Goal: Task Accomplishment & Management: Manage account settings

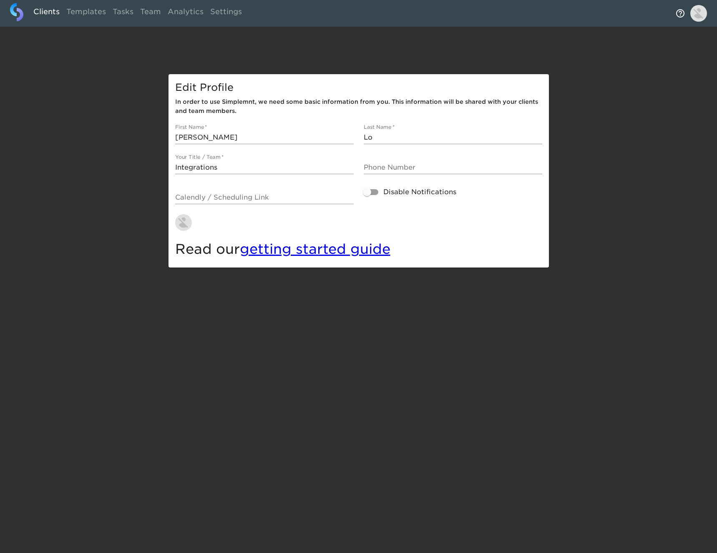
drag, startPoint x: 51, startPoint y: 3, endPoint x: 51, endPoint y: 8, distance: 4.6
click at [51, 3] on link "Clients" at bounding box center [46, 13] width 33 height 20
select select "10"
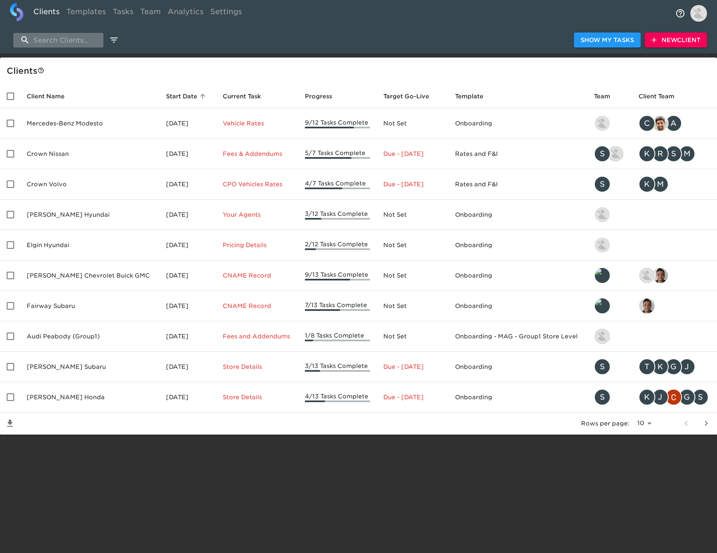
click at [67, 40] on input "search" at bounding box center [58, 40] width 90 height 15
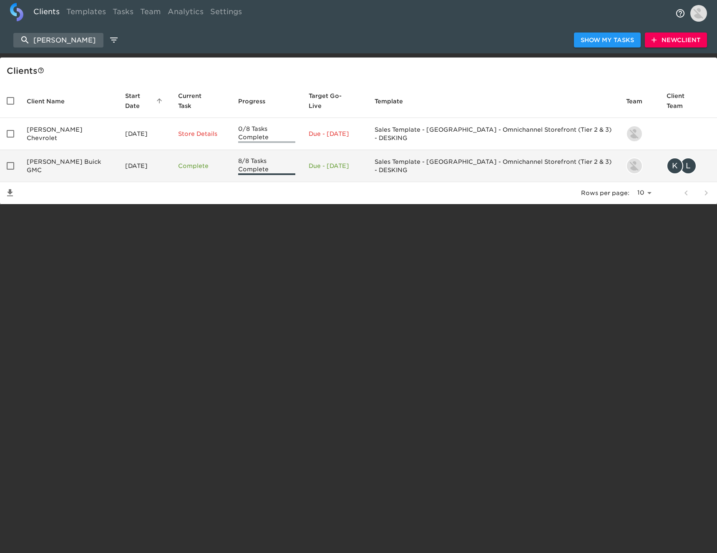
type input "[PERSON_NAME]"
click at [70, 155] on td "[PERSON_NAME] Buick GMC" at bounding box center [69, 166] width 98 height 32
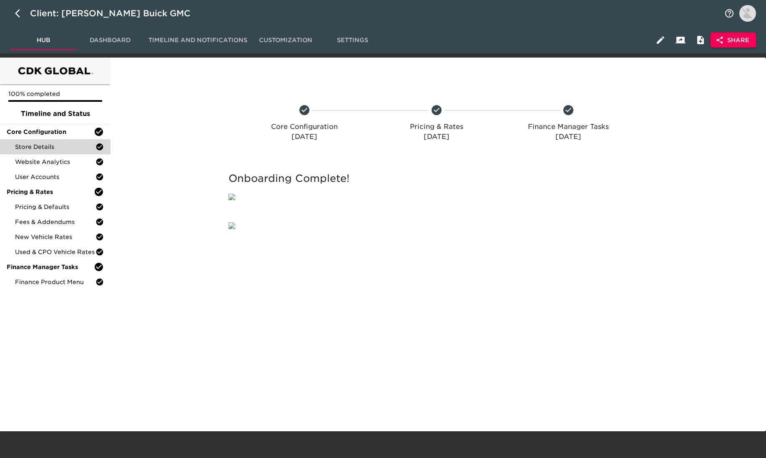
click at [42, 141] on div "Store Details" at bounding box center [55, 146] width 110 height 15
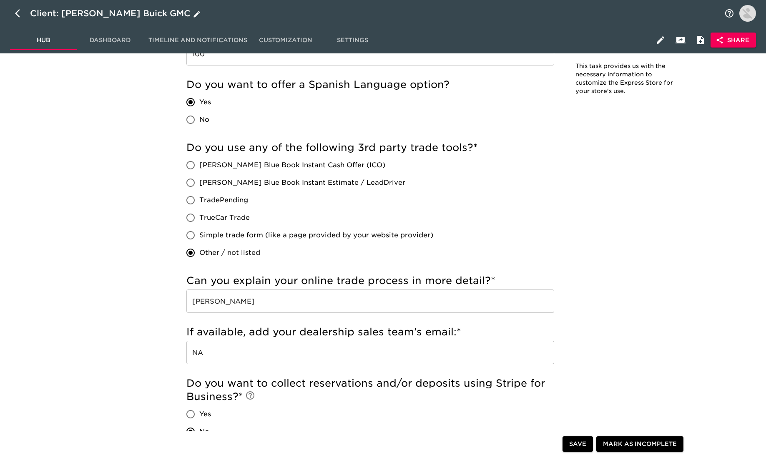
scroll to position [1466, 0]
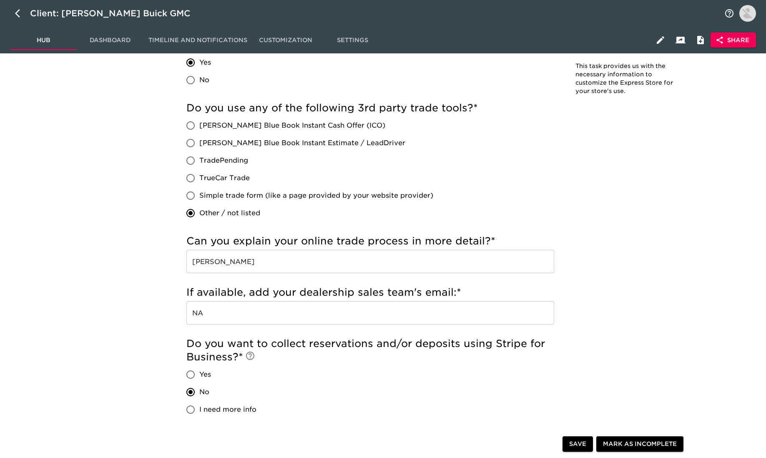
click at [304, 255] on input "[PERSON_NAME]" at bounding box center [370, 261] width 368 height 23
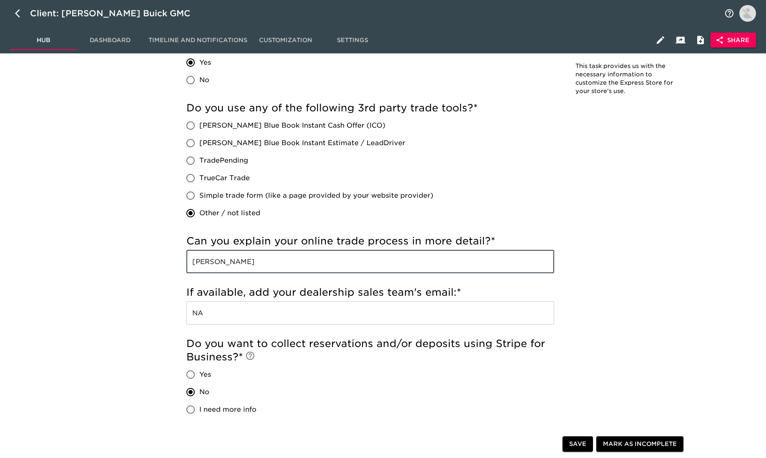
click at [301, 255] on input "[PERSON_NAME]" at bounding box center [370, 261] width 368 height 23
click at [305, 257] on input "[PERSON_NAME]" at bounding box center [370, 261] width 368 height 23
click at [276, 258] on input "[PERSON_NAME]" at bounding box center [370, 261] width 368 height 23
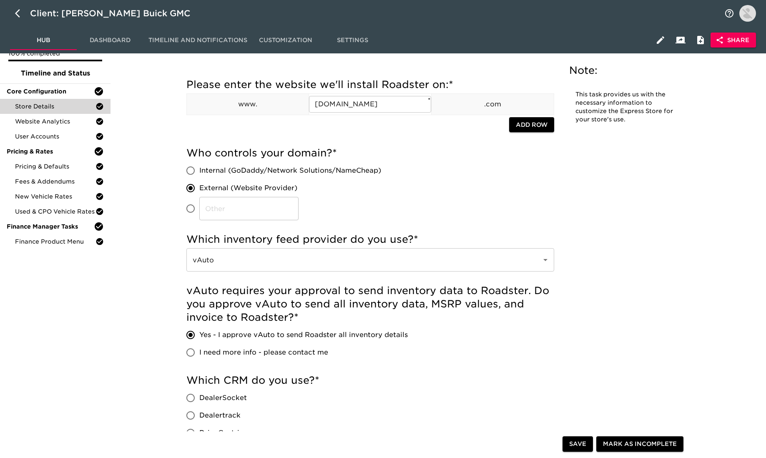
scroll to position [0, 0]
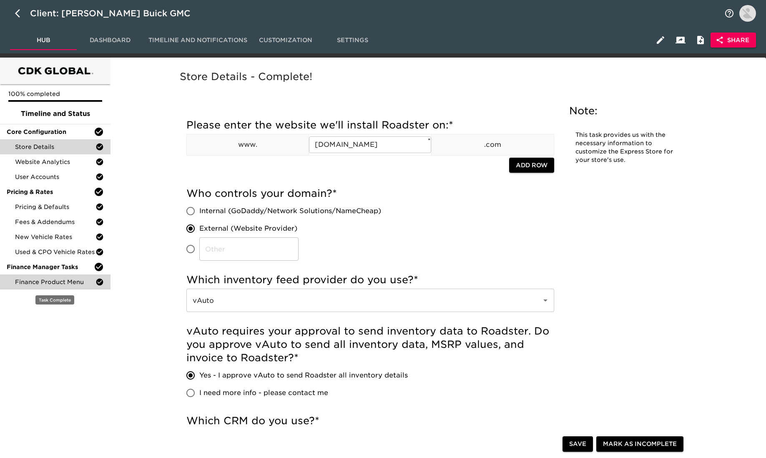
click at [63, 279] on span "Finance Product Menu" at bounding box center [55, 282] width 80 height 8
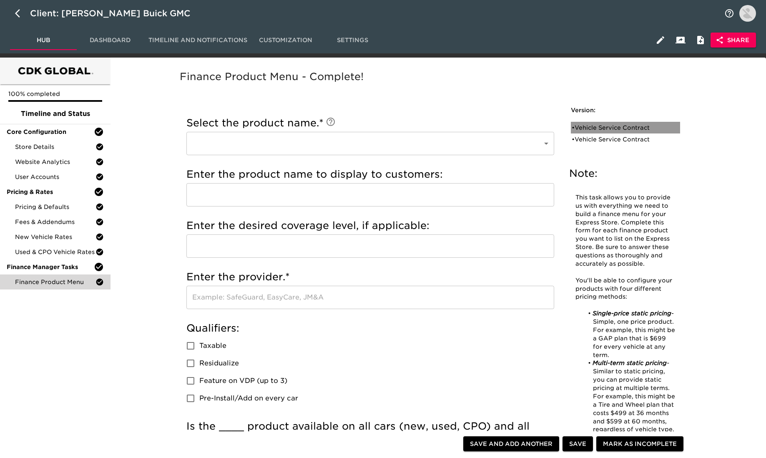
drag, startPoint x: 640, startPoint y: 126, endPoint x: 610, endPoint y: 163, distance: 48.1
click at [640, 126] on div "• Vehicle Service Contract" at bounding box center [620, 127] width 96 height 8
type input "Vehicle Service Contract"
type input "VEHICLE SERVICE CONTRACT"
type input "ALLY OR ASC"
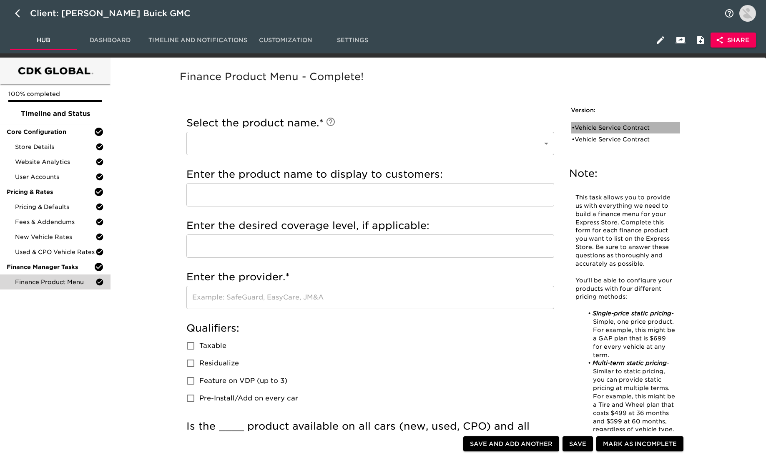
radio input "true"
checkbox input "true"
radio input "true"
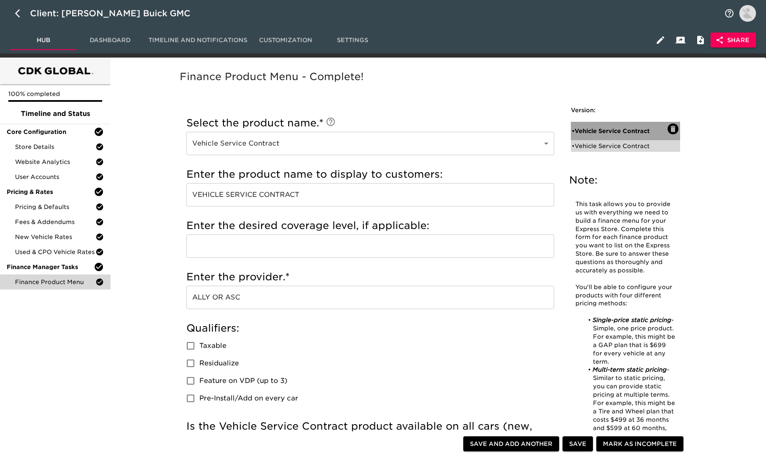
click at [608, 139] on div "• Vehicle Service Contract" at bounding box center [625, 131] width 109 height 18
click at [606, 146] on div "• Vehicle Service Contract" at bounding box center [620, 146] width 96 height 8
type input "ALLY"
radio input "true"
checkbox input "false"
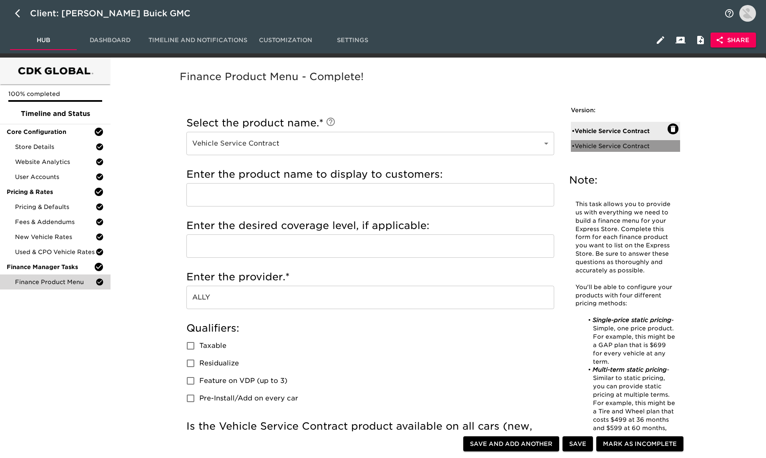
checkbox input "false"
radio input "true"
radio input "false"
type input "2500"
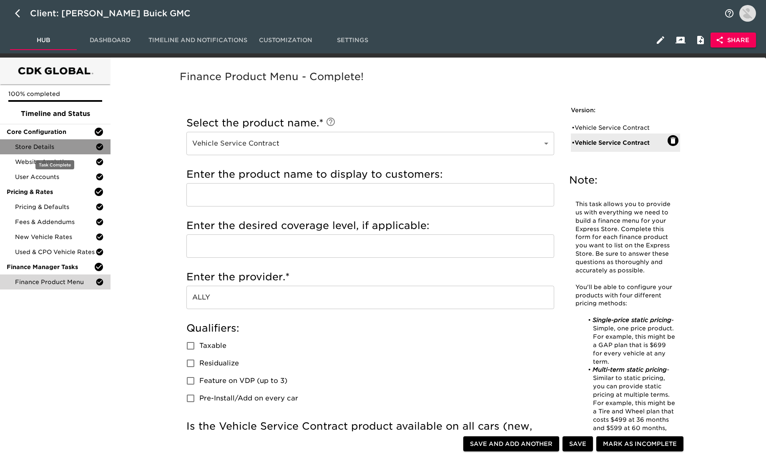
click at [49, 144] on span "Store Details" at bounding box center [55, 147] width 80 height 8
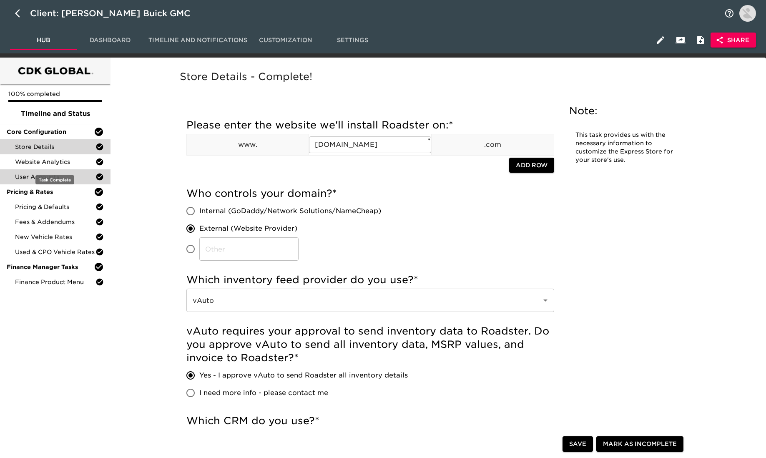
drag, startPoint x: 66, startPoint y: 165, endPoint x: 61, endPoint y: 170, distance: 6.8
click at [65, 165] on span "Website Analytics" at bounding box center [55, 162] width 80 height 8
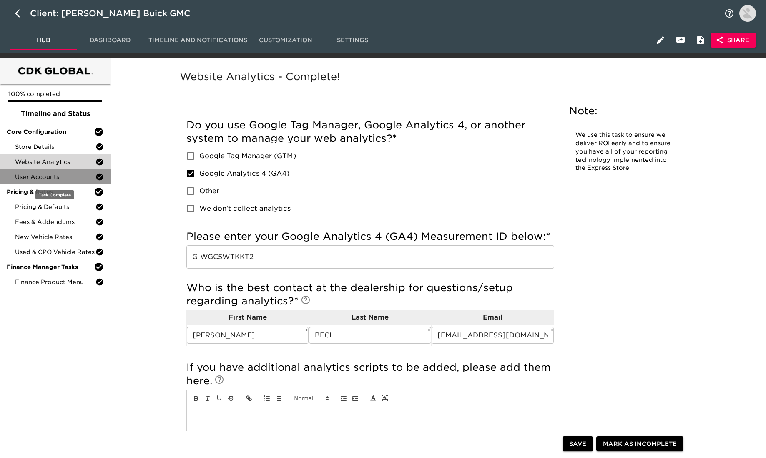
click at [57, 175] on span "User Accounts" at bounding box center [55, 177] width 80 height 8
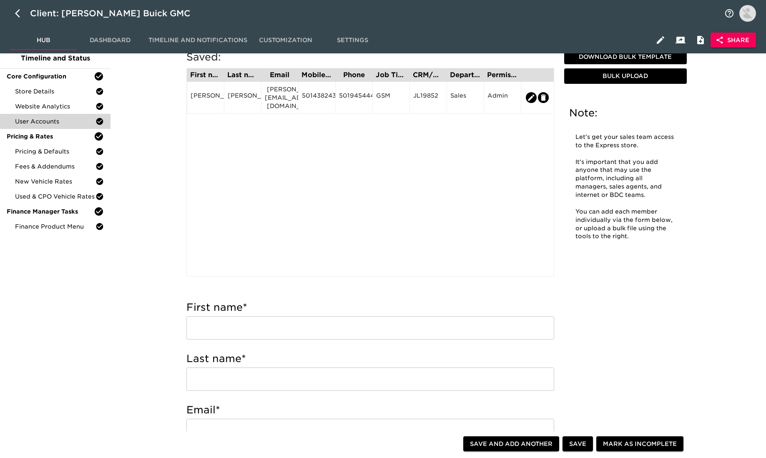
scroll to position [28, 0]
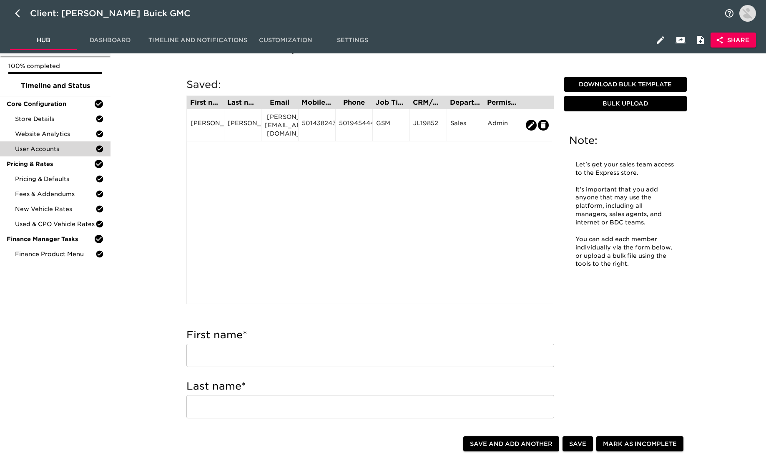
click at [238, 357] on input "text" at bounding box center [370, 355] width 368 height 23
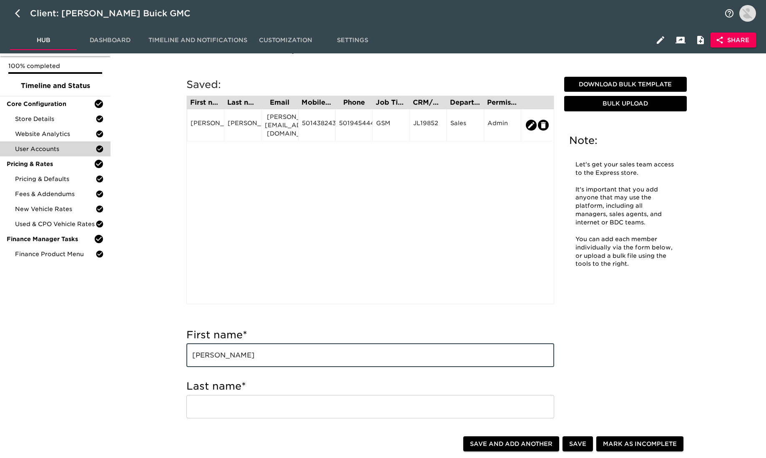
type input "[PERSON_NAME]"
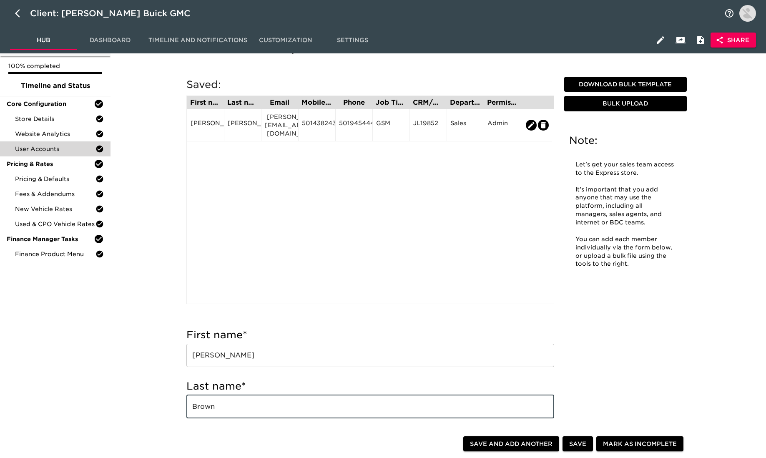
type input "Brown"
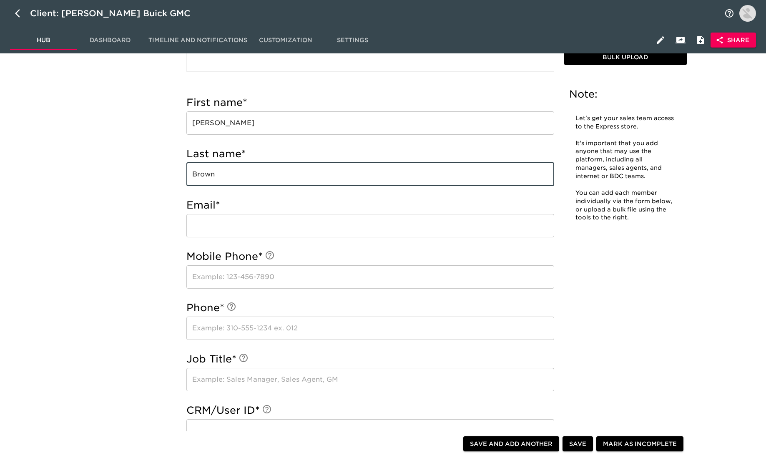
scroll to position [266, 0]
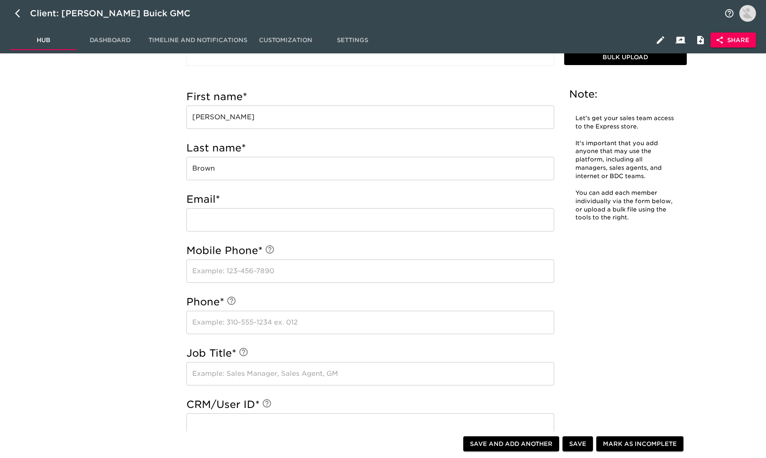
click at [256, 206] on h5 "Email *" at bounding box center [370, 199] width 368 height 13
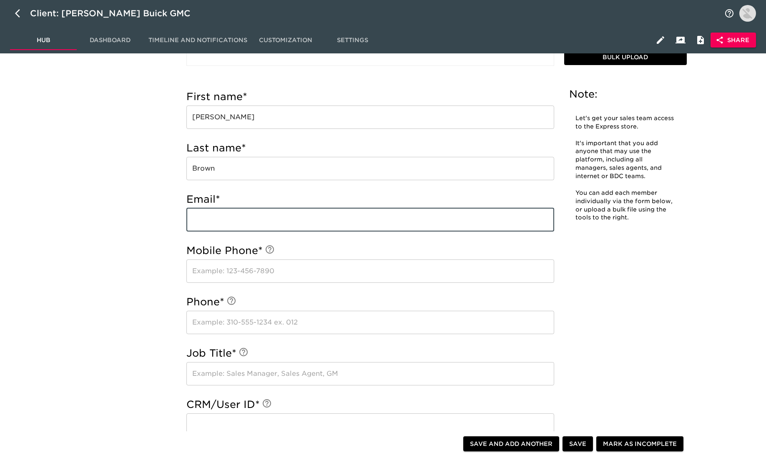
click at [254, 216] on input "email" at bounding box center [370, 219] width 368 height 23
paste input "[PERSON_NAME][EMAIL_ADDRESS][DOMAIN_NAME]"
type input "[PERSON_NAME][EMAIL_ADDRESS][DOMAIN_NAME]"
click at [240, 265] on input "text" at bounding box center [370, 270] width 368 height 23
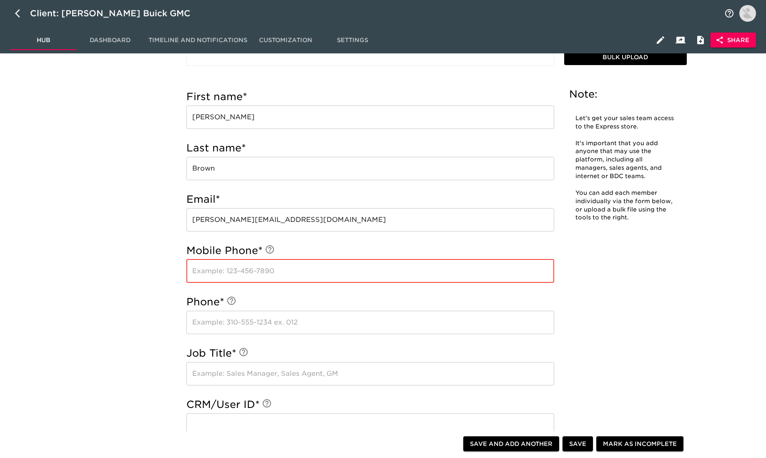
click at [244, 271] on input "text" at bounding box center [370, 270] width 368 height 23
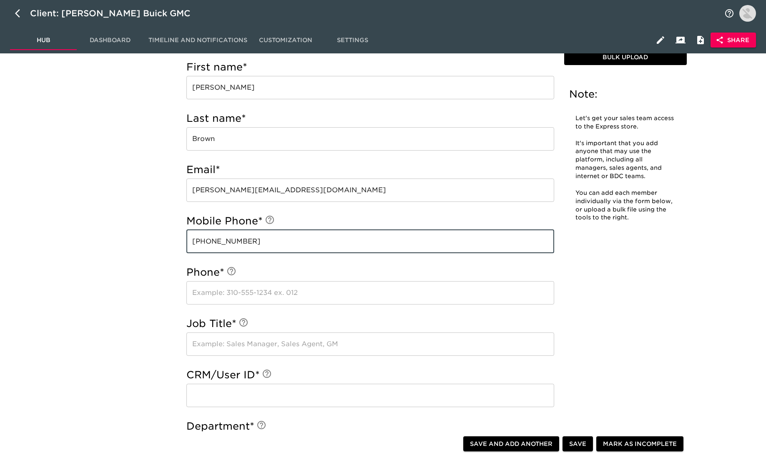
scroll to position [299, 0]
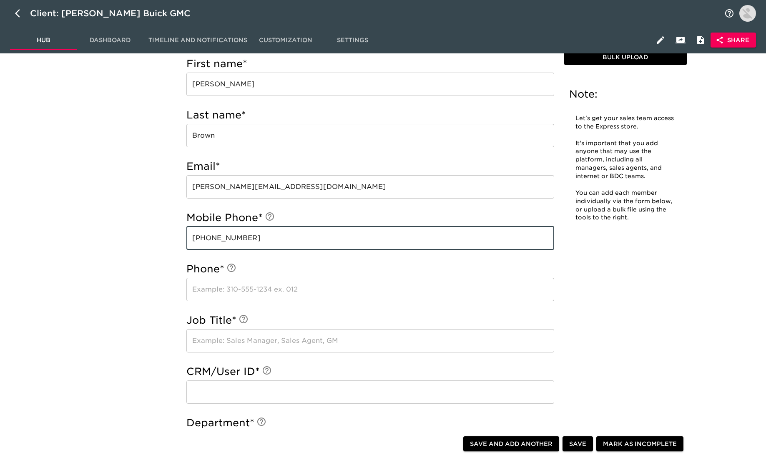
type input "[PHONE_NUMBER]"
click at [239, 288] on input "text" at bounding box center [370, 289] width 368 height 23
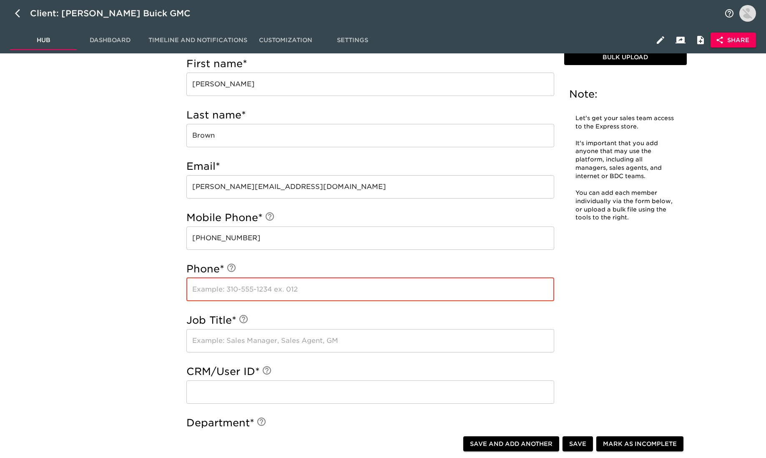
click at [211, 289] on input "text" at bounding box center [370, 289] width 368 height 23
click at [315, 288] on input "text" at bounding box center [370, 289] width 368 height 23
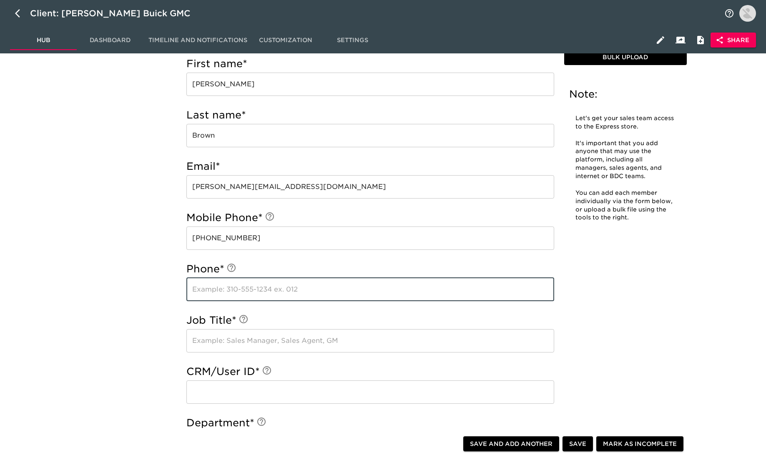
scroll to position [325, 0]
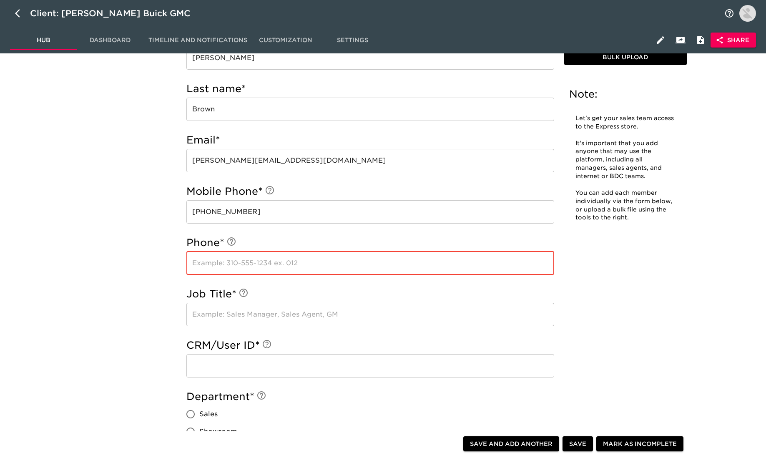
click at [291, 265] on input "text" at bounding box center [370, 262] width 368 height 23
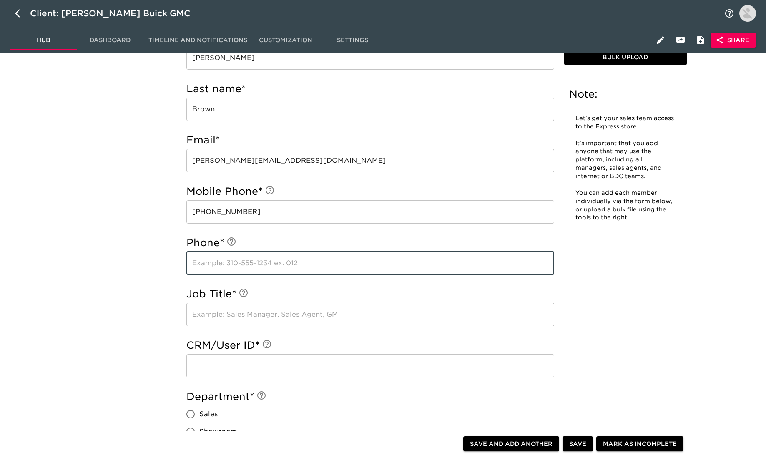
click at [257, 266] on input "text" at bounding box center [370, 262] width 368 height 23
type input "[PHONE_NUMBER]"
drag, startPoint x: 252, startPoint y: 314, endPoint x: 247, endPoint y: 312, distance: 5.7
click at [248, 312] on input "text" at bounding box center [370, 314] width 368 height 23
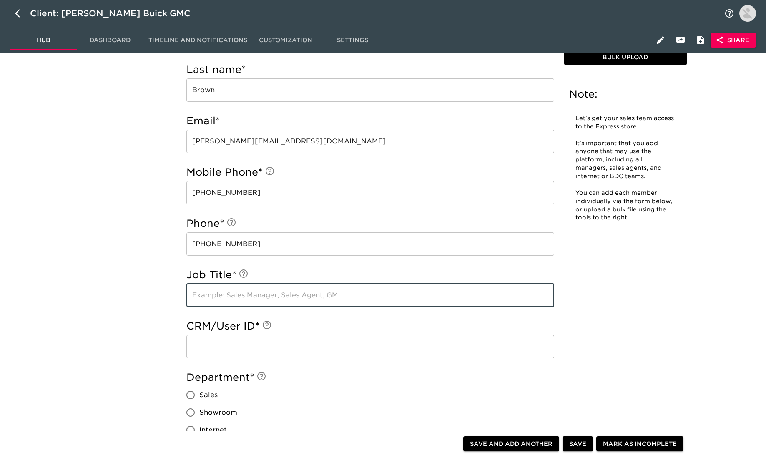
scroll to position [350, 0]
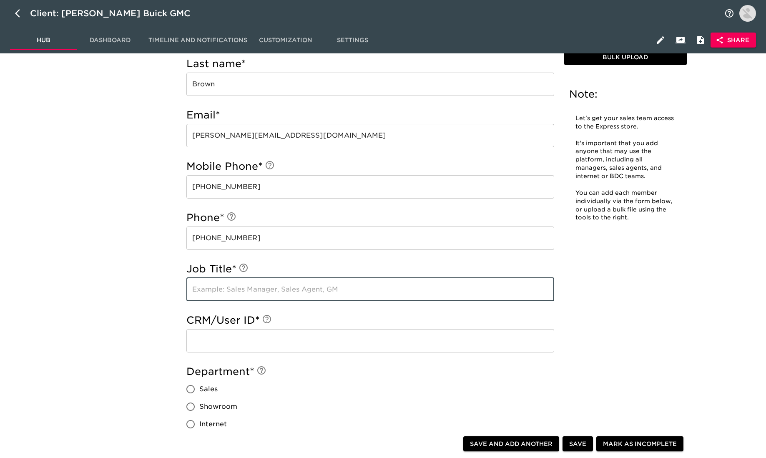
click at [270, 287] on input "text" at bounding box center [370, 289] width 368 height 23
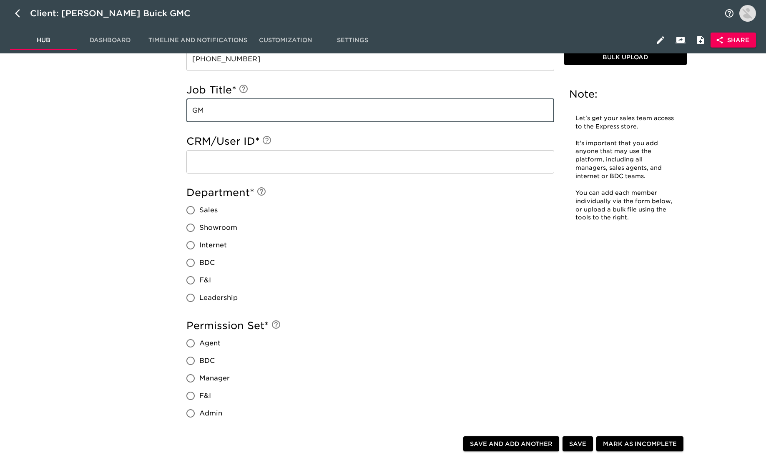
scroll to position [536, 0]
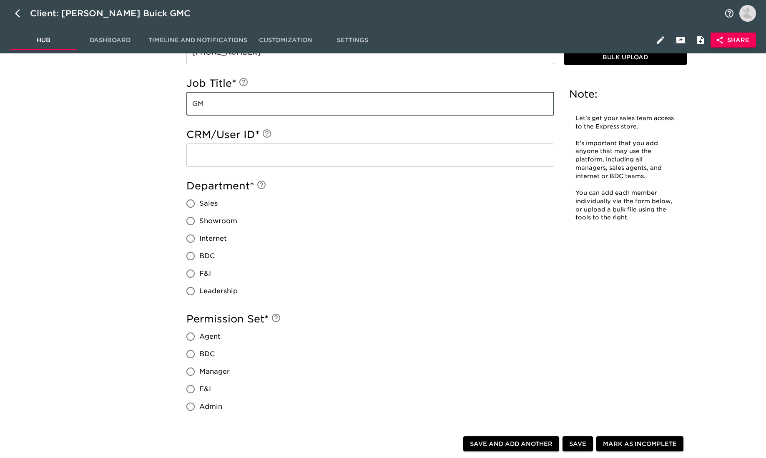
type input "GM"
click at [218, 298] on label "Leadership" at bounding box center [210, 291] width 56 height 18
click at [199, 298] on input "Leadership" at bounding box center [191, 291] width 18 height 18
radio input "true"
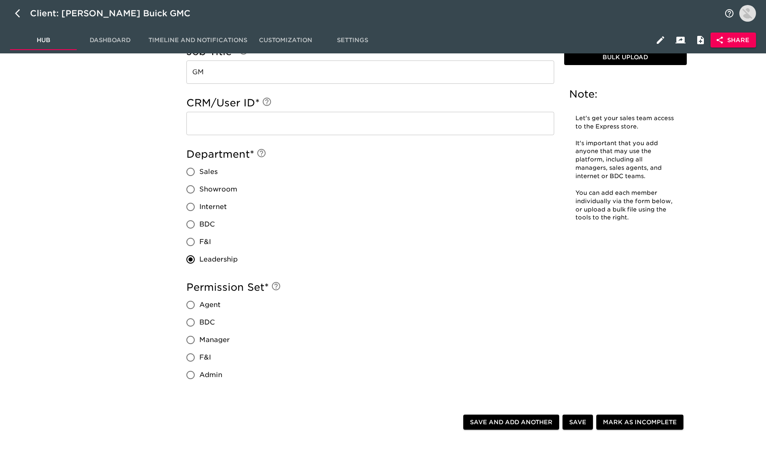
scroll to position [567, 0]
click at [212, 371] on span "Admin" at bounding box center [210, 376] width 23 height 10
click at [529, 421] on span "Save and Add Another" at bounding box center [511, 423] width 83 height 10
radio input "false"
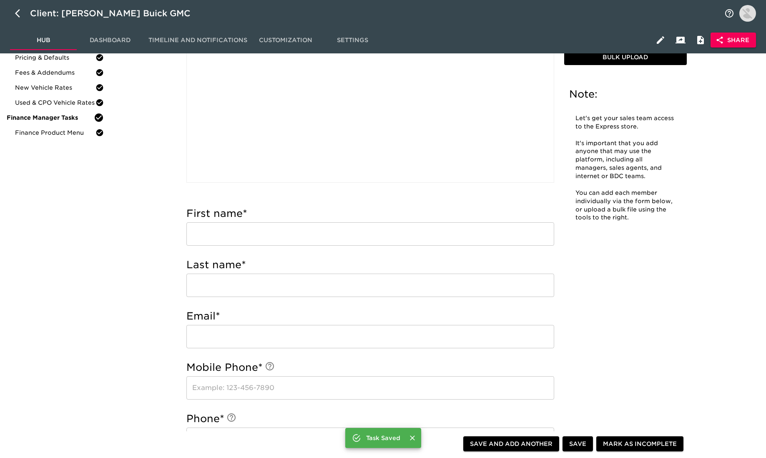
scroll to position [150, 0]
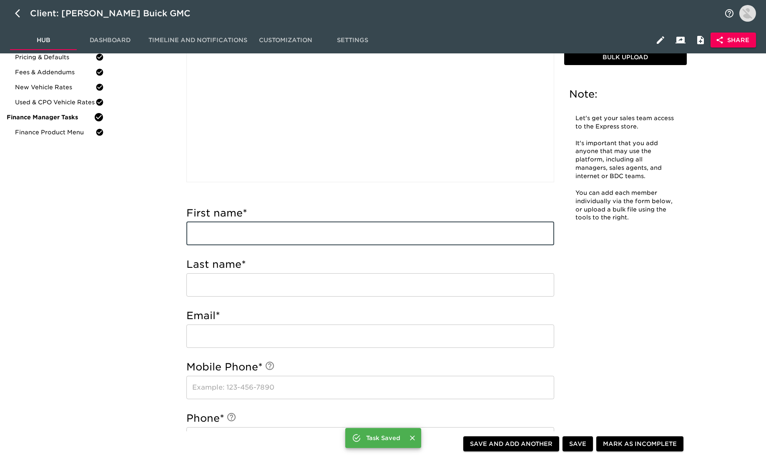
drag, startPoint x: 236, startPoint y: 235, endPoint x: 227, endPoint y: 231, distance: 10.1
click at [233, 235] on input "text" at bounding box center [370, 233] width 368 height 23
type input "[PERSON_NAME]"
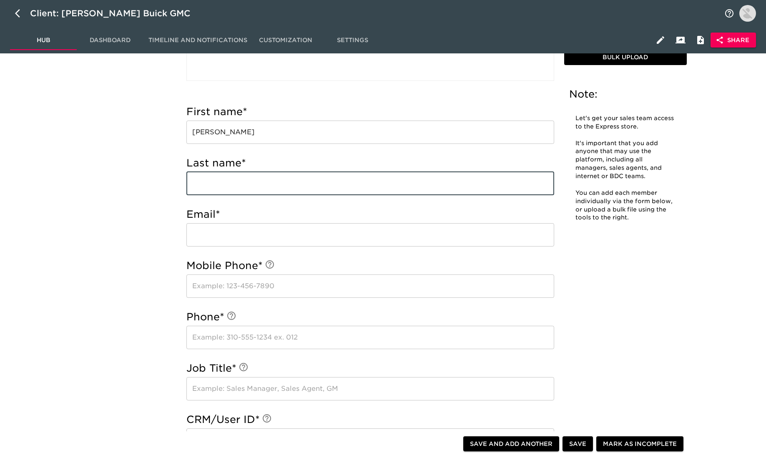
scroll to position [259, 0]
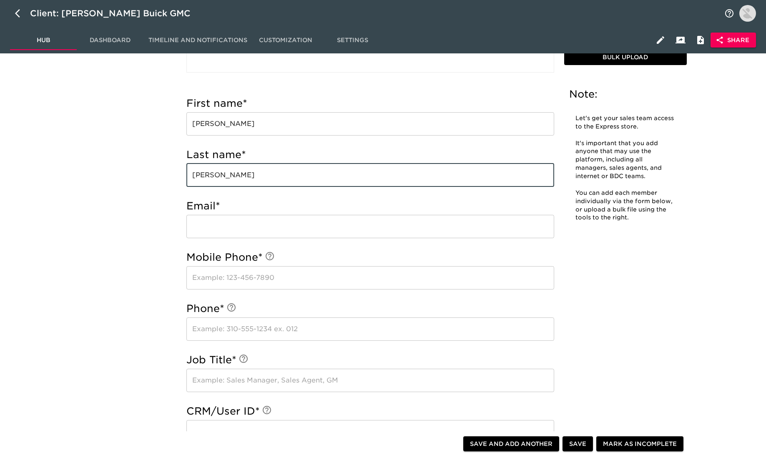
type input "[PERSON_NAME]"
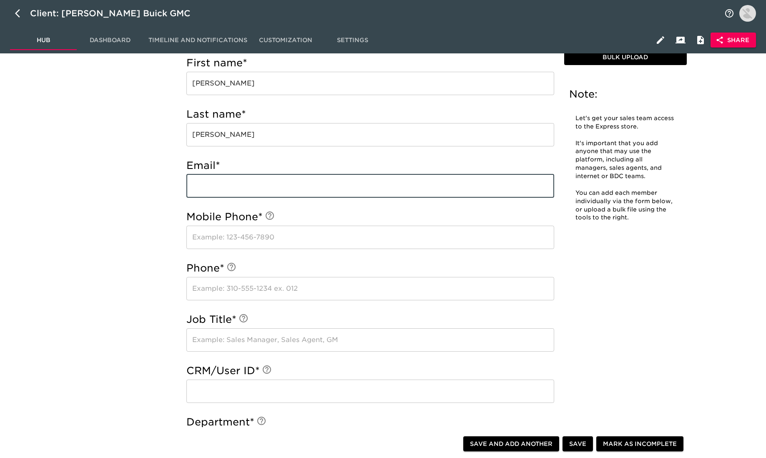
scroll to position [303, 0]
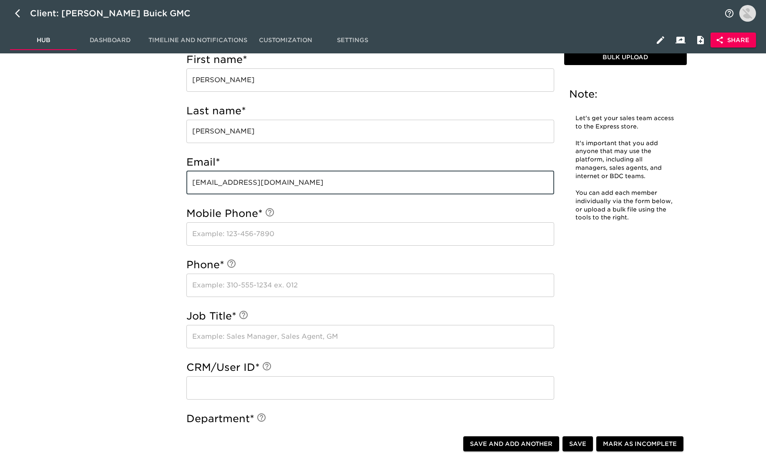
type input "[EMAIL_ADDRESS][DOMAIN_NAME]"
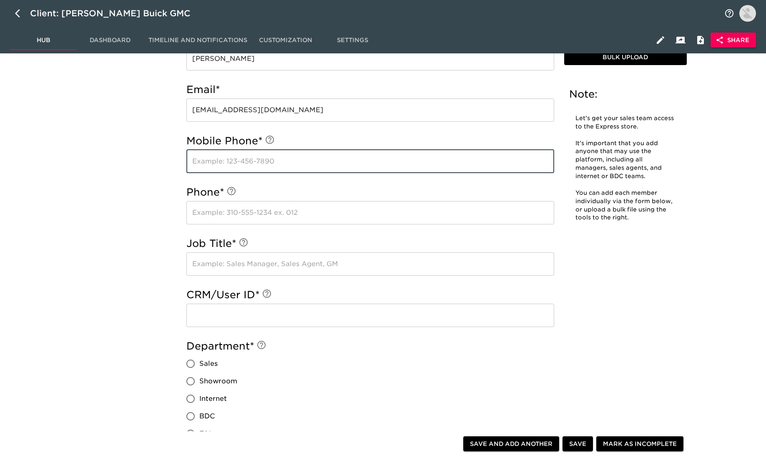
scroll to position [378, 0]
type input "[PHONE_NUMBER]"
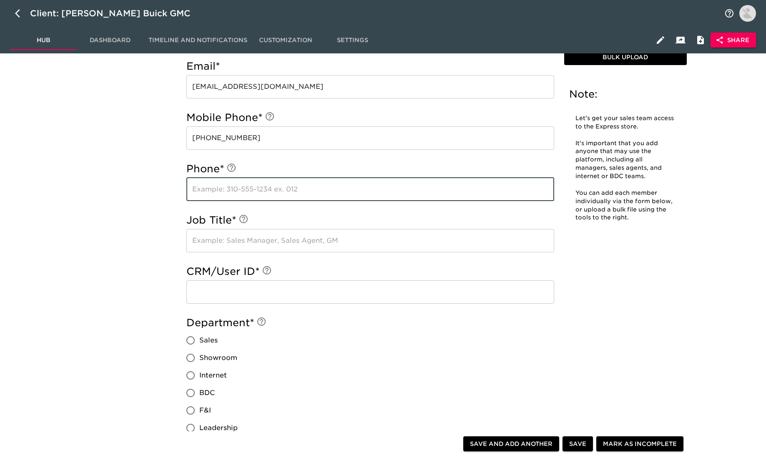
scroll to position [404, 0]
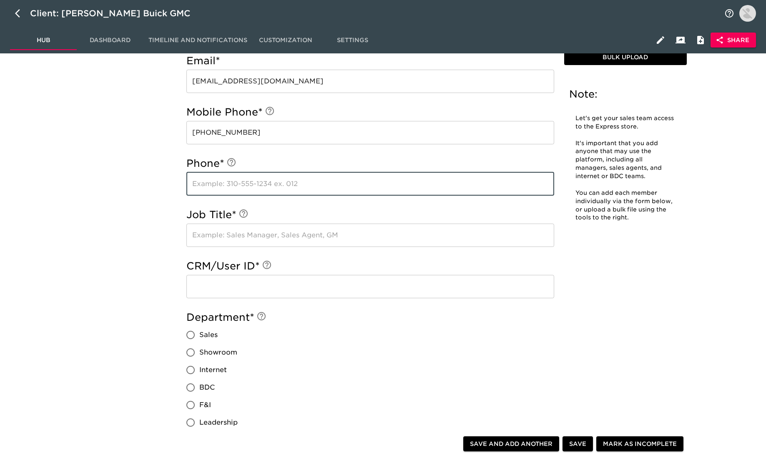
paste input "[PHONE_NUMBER]"
type input "[PHONE_NUMBER]"
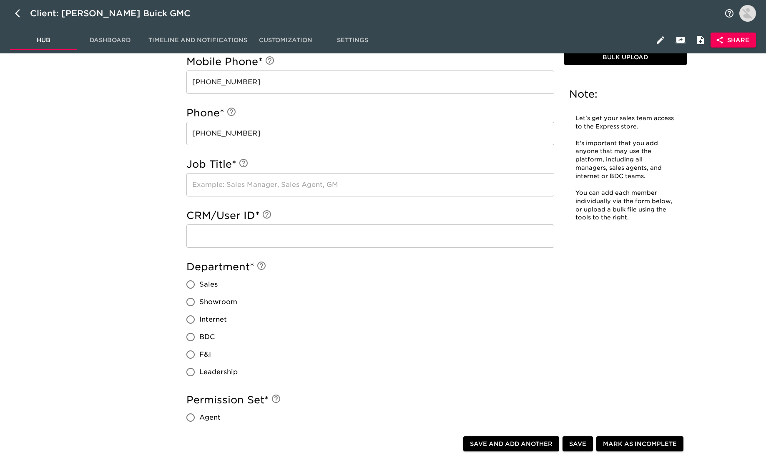
scroll to position [456, 0]
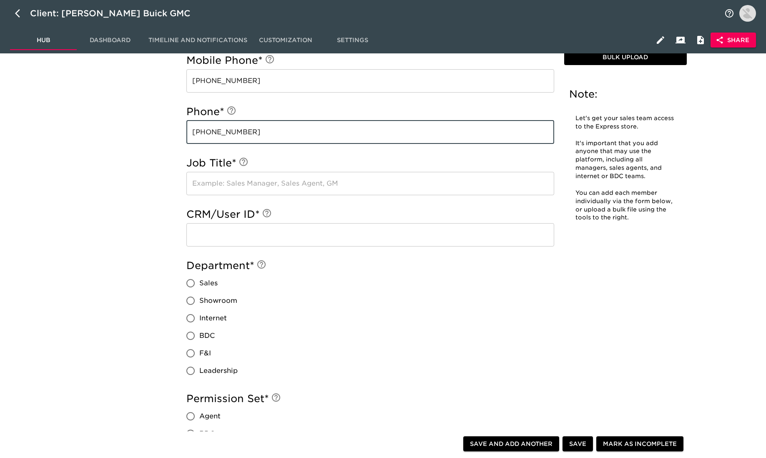
click at [279, 191] on input "text" at bounding box center [370, 183] width 368 height 23
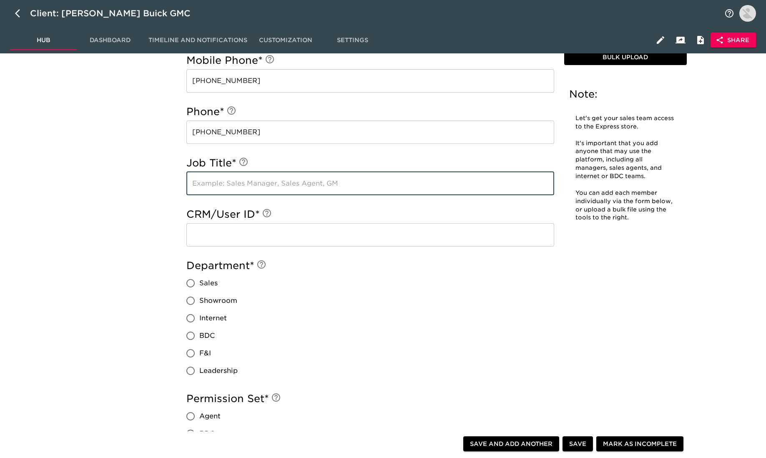
drag, startPoint x: 156, startPoint y: 193, endPoint x: 161, endPoint y: 191, distance: 6.2
click at [156, 193] on div "User Accounts - Complete! Note: Let's get your sales team access to the Express…" at bounding box center [436, 136] width 649 height 1061
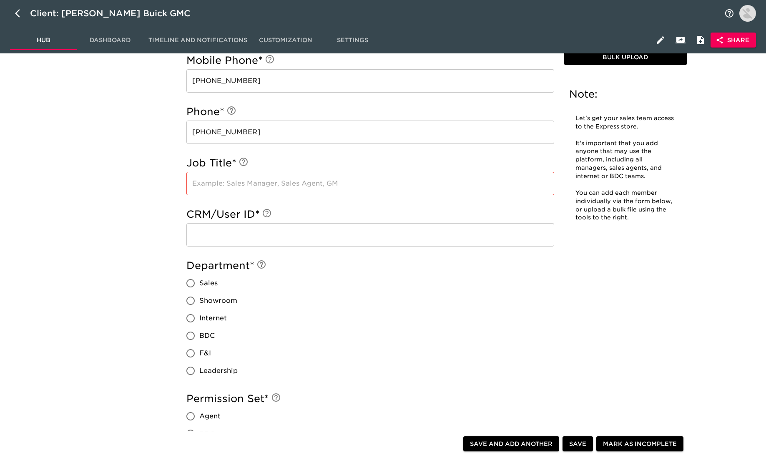
click at [196, 186] on input "text" at bounding box center [370, 183] width 368 height 23
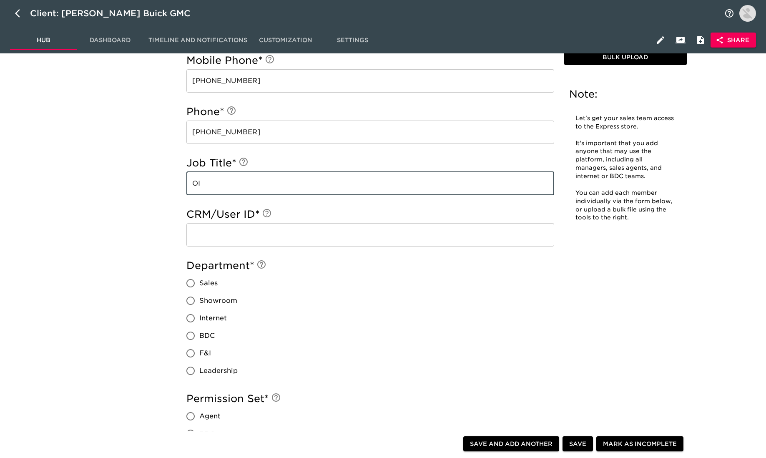
type input "O"
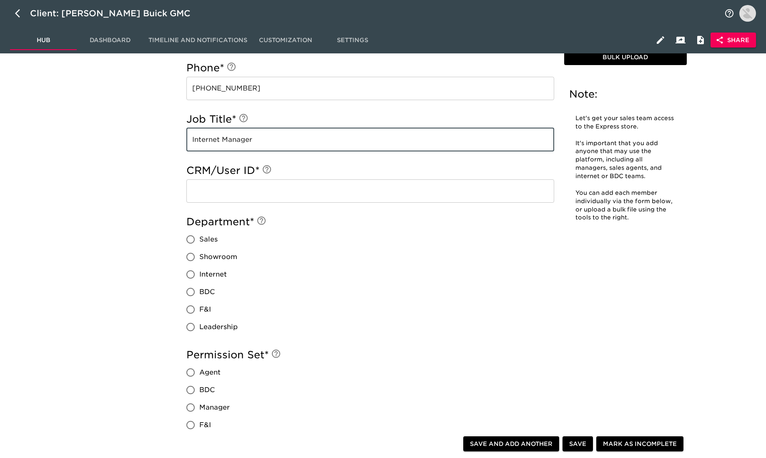
type input "Internet Manager"
click at [208, 328] on span "Leadership" at bounding box center [218, 327] width 38 height 10
click at [199, 328] on input "Leadership" at bounding box center [191, 327] width 18 height 18
radio input "true"
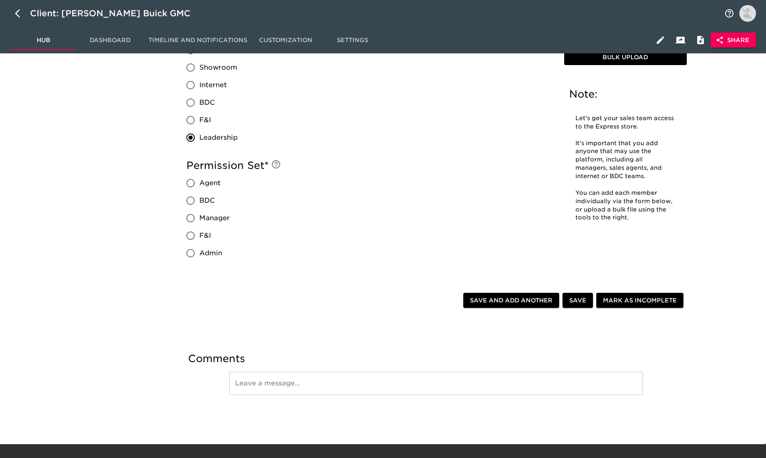
scroll to position [702, 0]
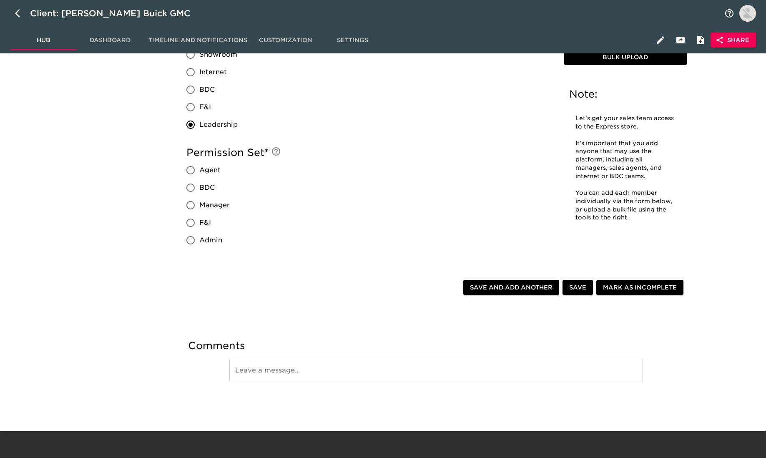
drag, startPoint x: 222, startPoint y: 203, endPoint x: 360, endPoint y: 228, distance: 139.9
click at [223, 203] on span "Manager" at bounding box center [214, 205] width 30 height 10
click at [199, 203] on input "Manager" at bounding box center [191, 205] width 18 height 18
radio input "true"
click at [580, 291] on span "Save" at bounding box center [577, 287] width 17 height 10
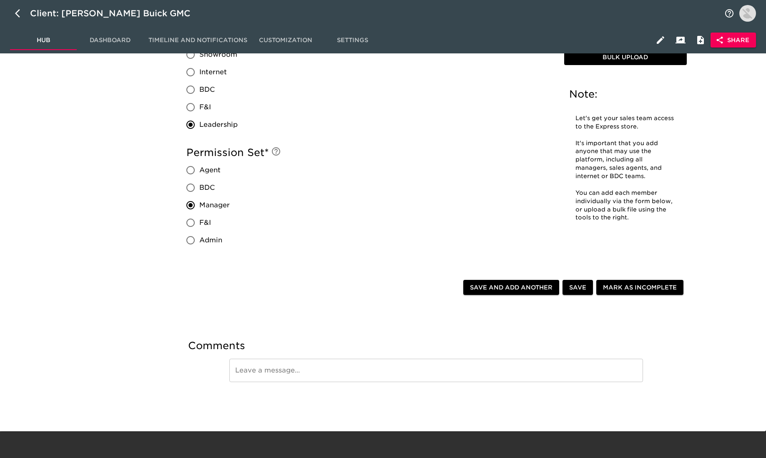
radio input "true"
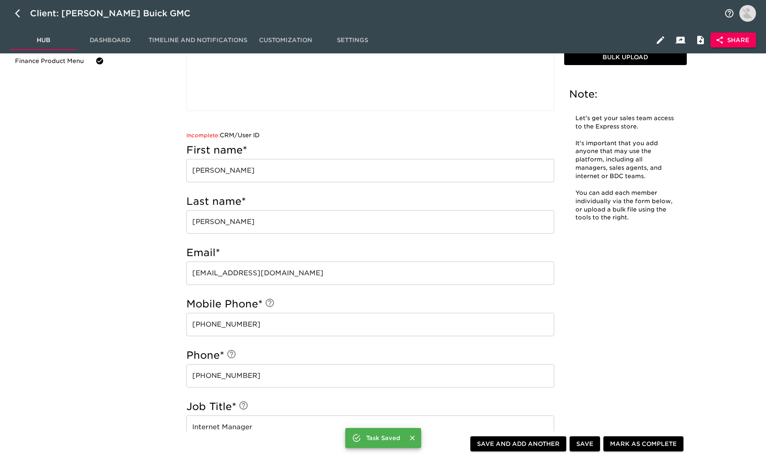
scroll to position [0, 0]
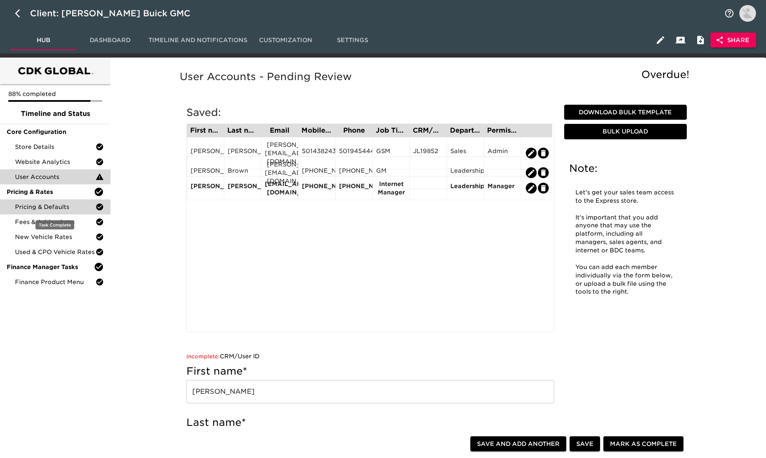
click at [59, 211] on div "Pricing & Defaults" at bounding box center [55, 206] width 110 height 15
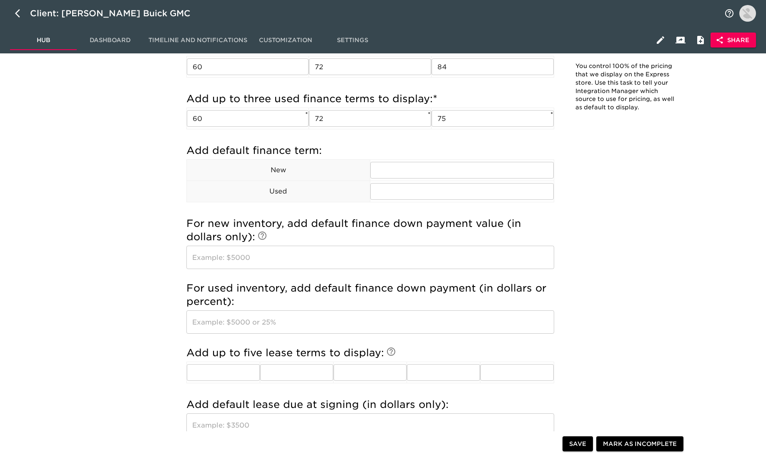
scroll to position [736, 0]
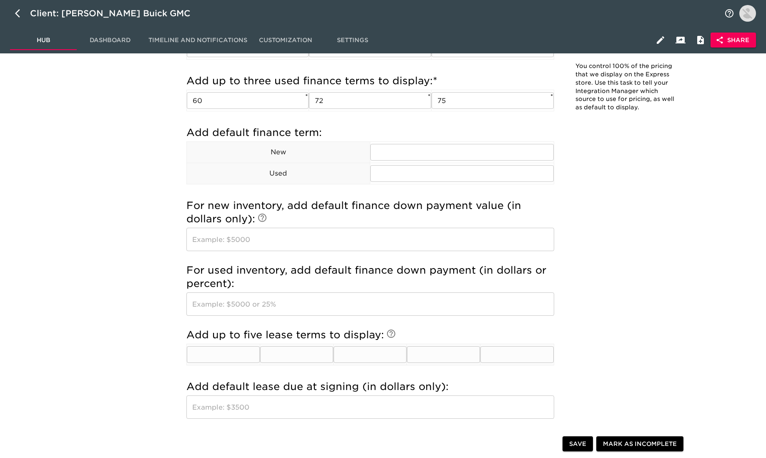
click at [226, 350] on input "text" at bounding box center [223, 354] width 73 height 17
click at [78, 337] on div "88% completed Timeline and Status Core Configuration Store Details Website Anal…" at bounding box center [55, 18] width 110 height 1393
click at [202, 353] on input "text" at bounding box center [223, 354] width 73 height 17
type input "24"
type input "36"
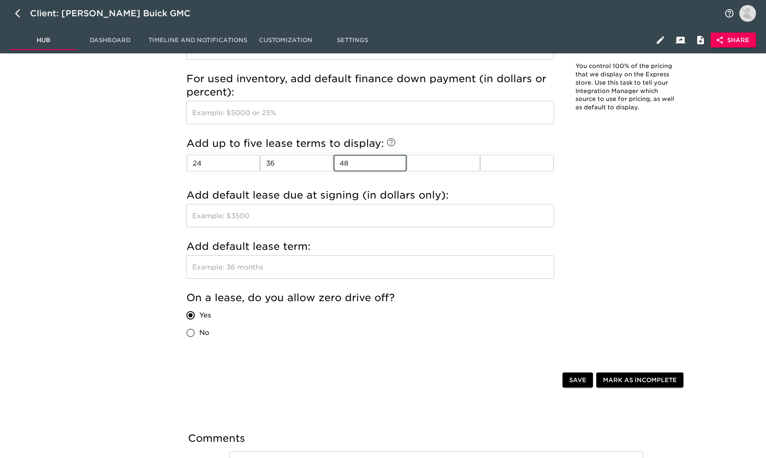
scroll to position [919, 0]
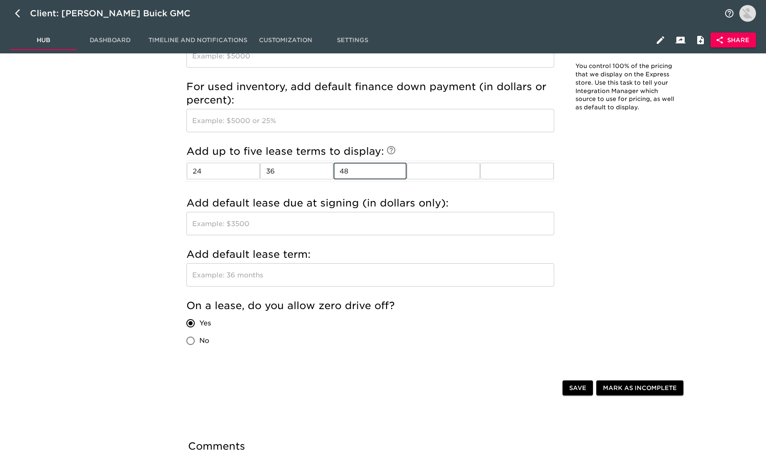
type input "48"
drag, startPoint x: 574, startPoint y: 388, endPoint x: 249, endPoint y: 294, distance: 338.5
click at [574, 388] on span "Save" at bounding box center [577, 388] width 17 height 10
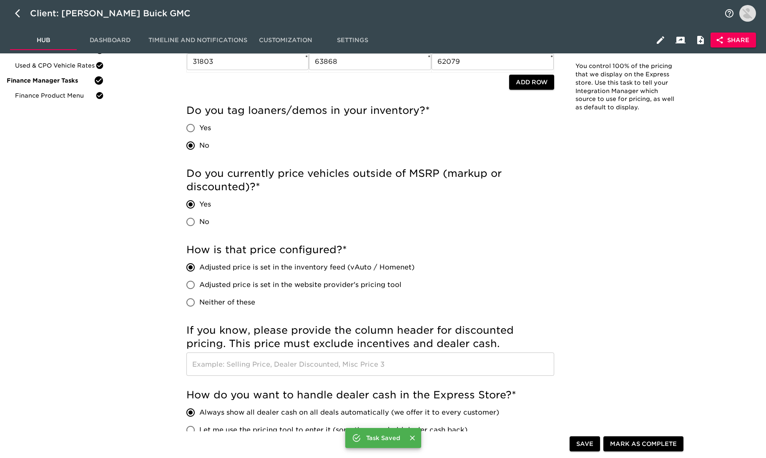
scroll to position [0, 0]
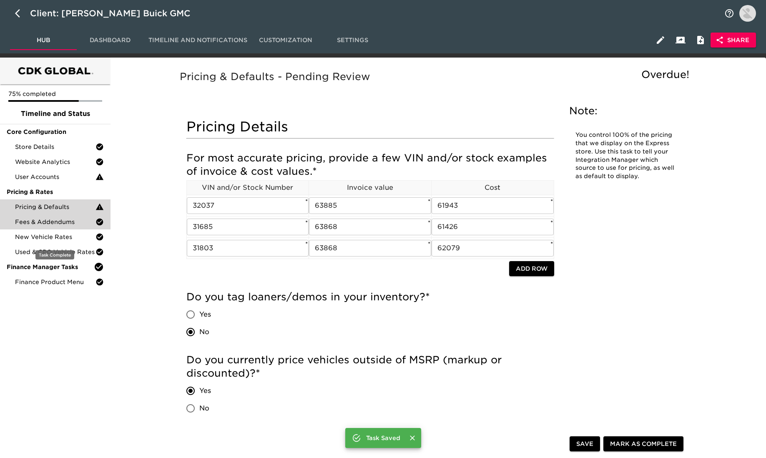
click at [65, 227] on div "Fees & Addendums" at bounding box center [55, 221] width 110 height 15
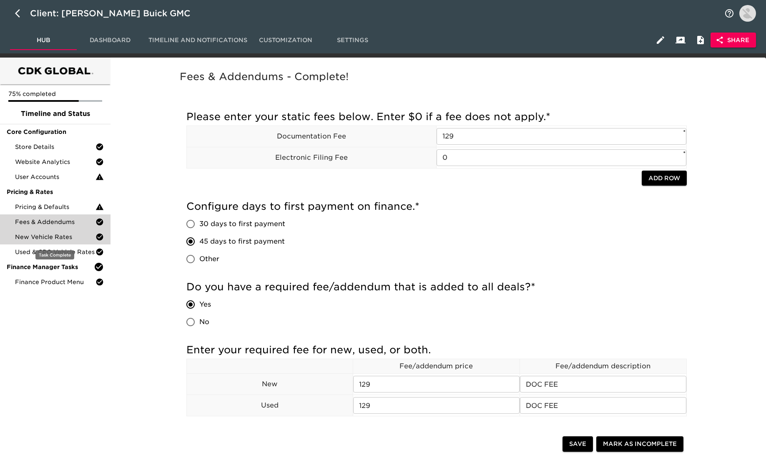
scroll to position [37, 0]
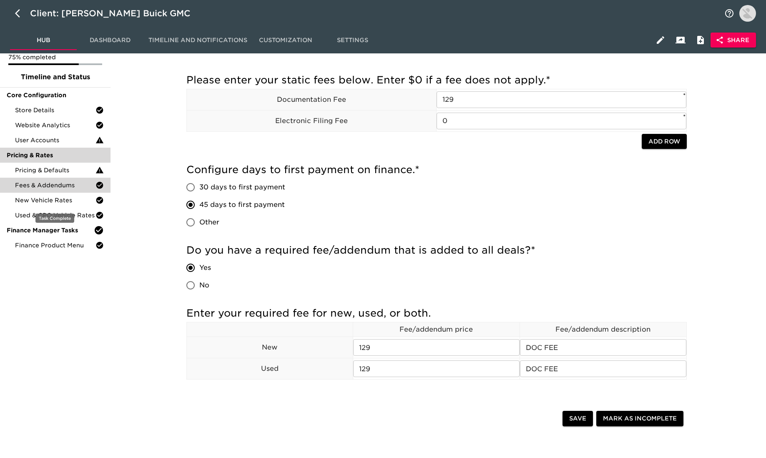
drag, startPoint x: 55, startPoint y: 197, endPoint x: 52, endPoint y: 194, distance: 4.5
click at [54, 195] on div "New Vehicle Rates" at bounding box center [55, 200] width 110 height 15
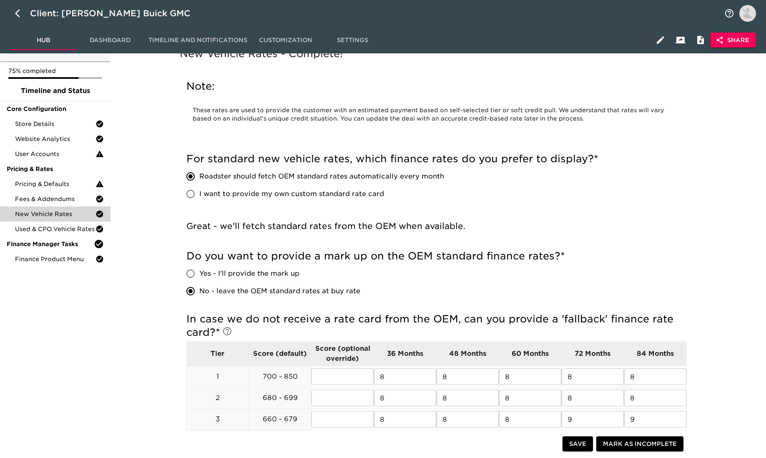
scroll to position [22, 0]
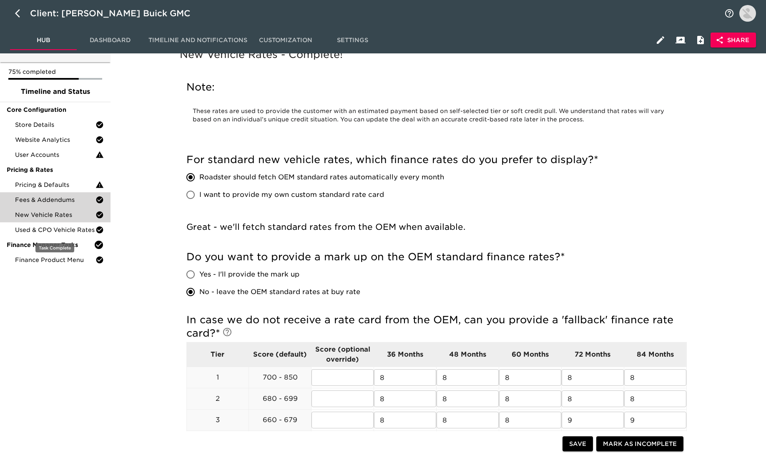
drag, startPoint x: 87, startPoint y: 229, endPoint x: 80, endPoint y: 228, distance: 6.8
click at [83, 228] on span "Used & CPO Vehicle Rates" at bounding box center [55, 230] width 80 height 8
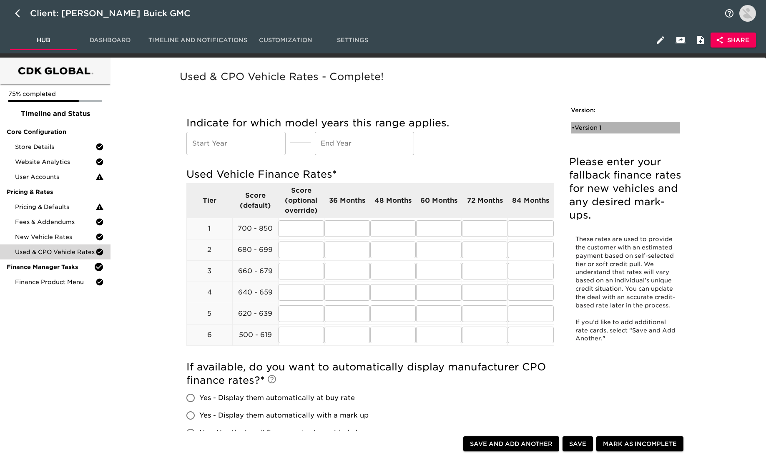
drag, startPoint x: 618, startPoint y: 124, endPoint x: 522, endPoint y: 176, distance: 109.0
click at [618, 124] on div "• Version 1" at bounding box center [620, 127] width 96 height 8
radio input "true"
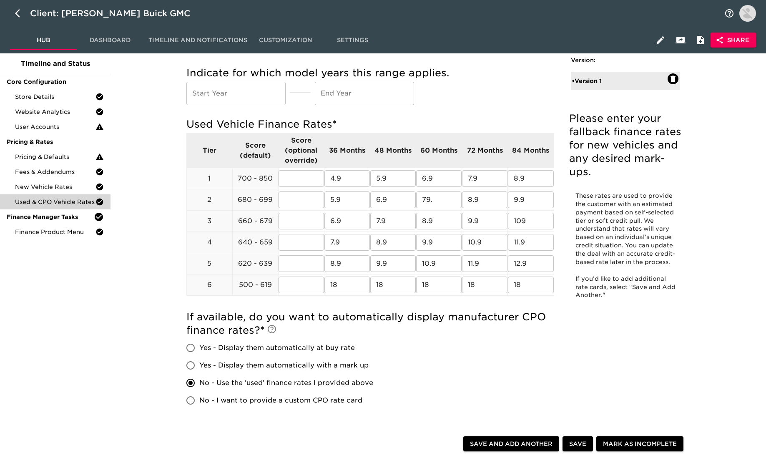
scroll to position [67, 0]
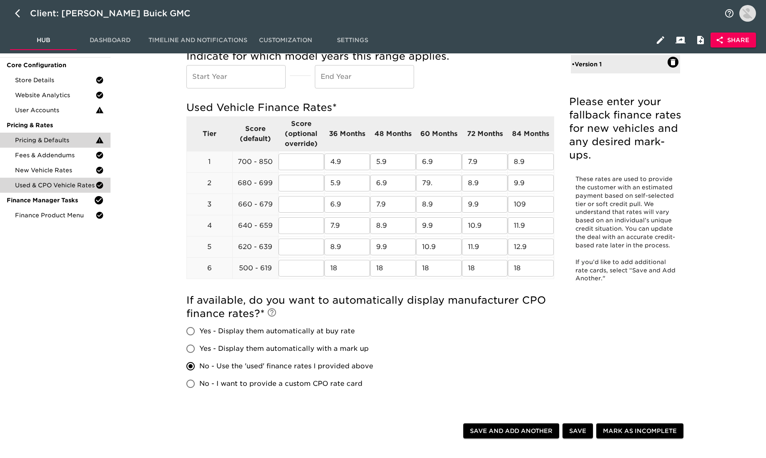
click at [60, 210] on div "Finance Product Menu" at bounding box center [55, 215] width 110 height 15
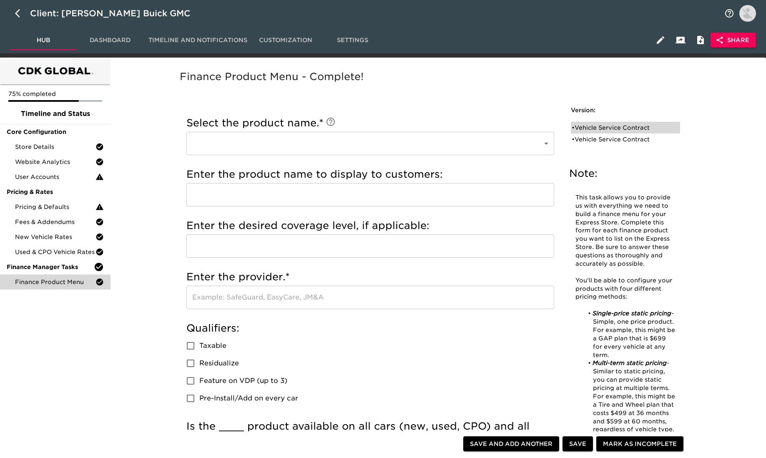
click at [638, 128] on div "• Vehicle Service Contract" at bounding box center [620, 127] width 96 height 8
type input "Vehicle Service Contract"
type input "VEHICLE SERVICE CONTRACT"
type input "ALLY OR ASC"
radio input "true"
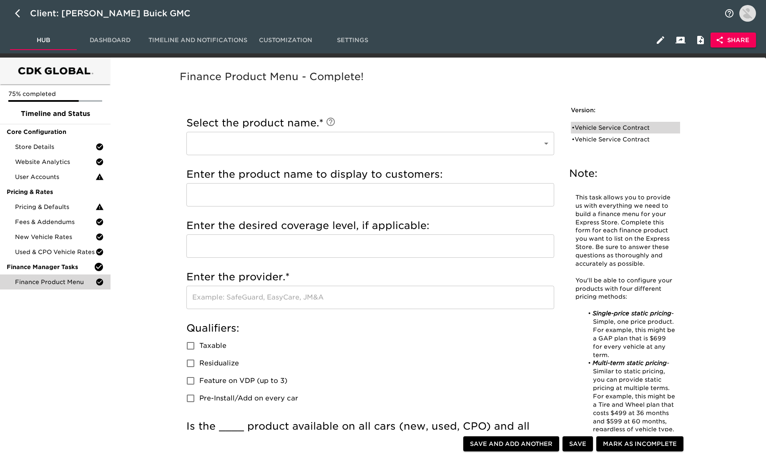
checkbox input "true"
radio input "true"
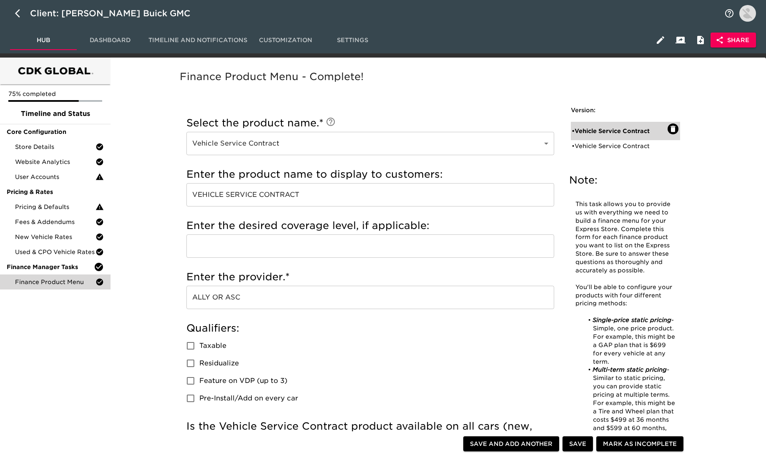
drag, startPoint x: 680, startPoint y: 131, endPoint x: 675, endPoint y: 130, distance: 5.1
click at [680, 131] on div "Version: • Vehicle Service Contract • Vehicle Service Contract" at bounding box center [625, 132] width 123 height 66
click at [675, 130] on icon "button" at bounding box center [673, 129] width 8 height 8
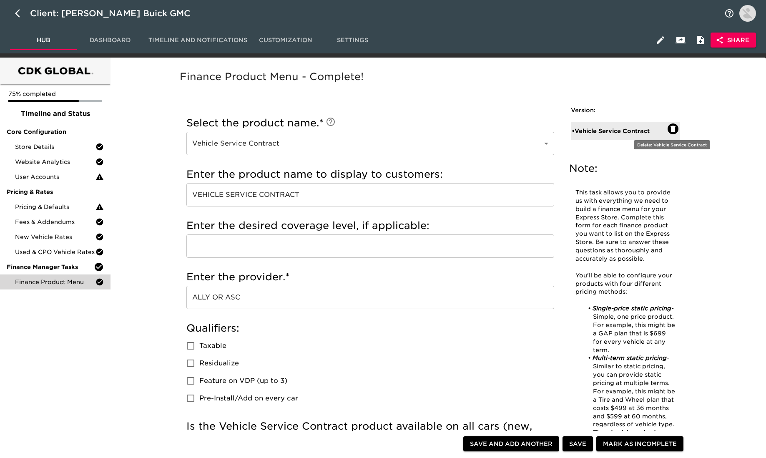
radio input "false"
checkbox input "false"
radio input "false"
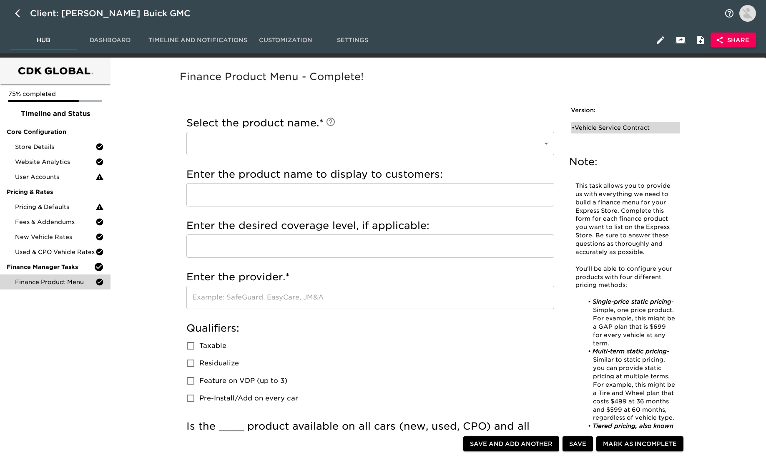
drag, startPoint x: 679, startPoint y: 124, endPoint x: 675, endPoint y: 126, distance: 4.5
click at [679, 125] on div "• Vehicle Service Contract" at bounding box center [625, 128] width 109 height 12
type input "Vehicle Service Contract"
type input "ALLY"
radio input "true"
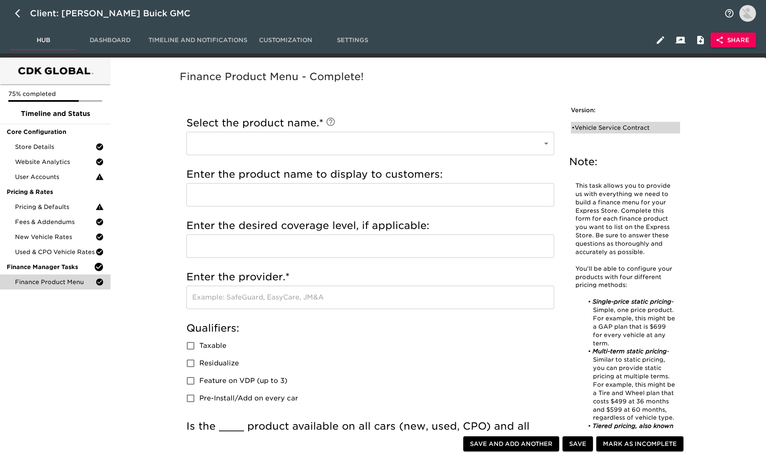
checkbox input "false"
radio input "true"
type input "2500"
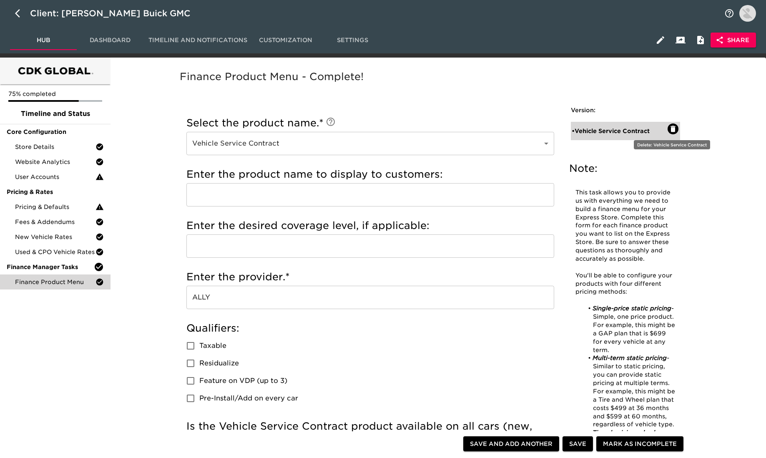
click at [673, 127] on icon "button" at bounding box center [673, 129] width 8 height 8
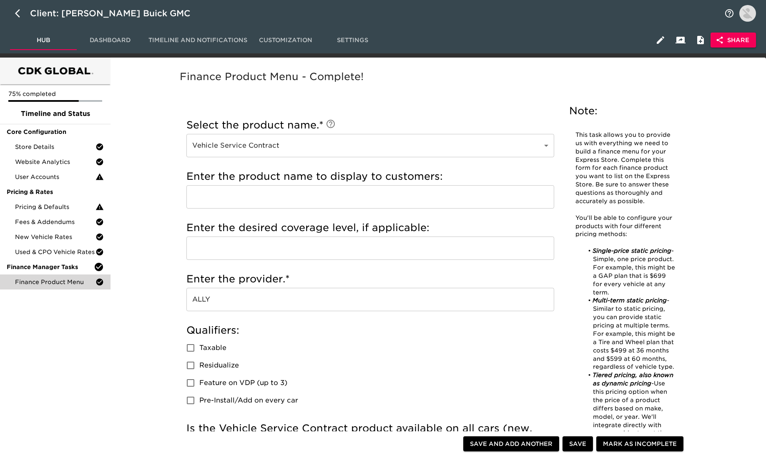
radio input "false"
drag, startPoint x: 585, startPoint y: 249, endPoint x: 471, endPoint y: 172, distance: 137.8
click at [582, 243] on div "This task allows you to provide us with everything we need to build a finance m…" at bounding box center [625, 321] width 113 height 391
